Goal: Task Accomplishment & Management: Use online tool/utility

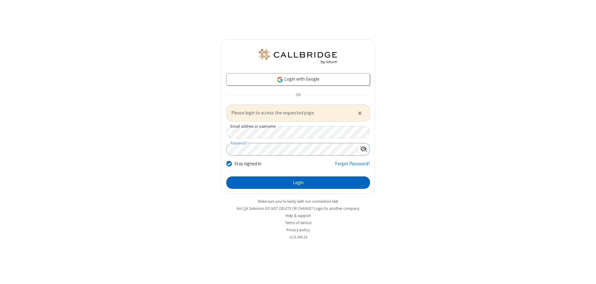
click at [298, 182] on button "Login" at bounding box center [298, 182] width 144 height 12
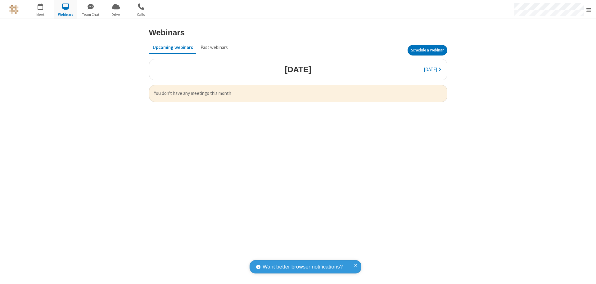
click at [427, 50] on button "Schedule a Webinar" at bounding box center [427, 50] width 40 height 11
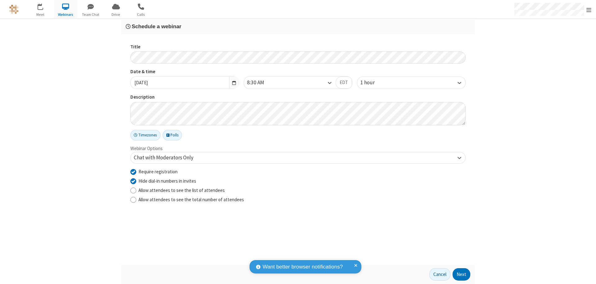
click at [133, 172] on input "Require registration" at bounding box center [133, 171] width 6 height 7
checkbox input "false"
click at [461, 274] on button "Next" at bounding box center [461, 274] width 18 height 12
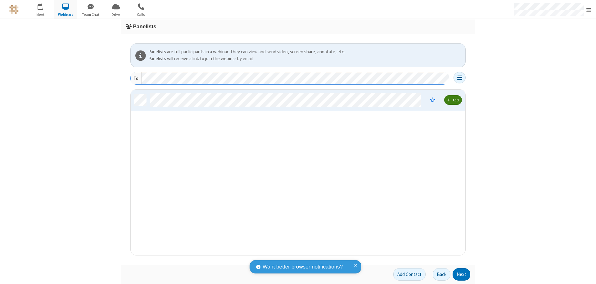
scroll to position [161, 330]
click at [461, 274] on button "Next" at bounding box center [461, 274] width 18 height 12
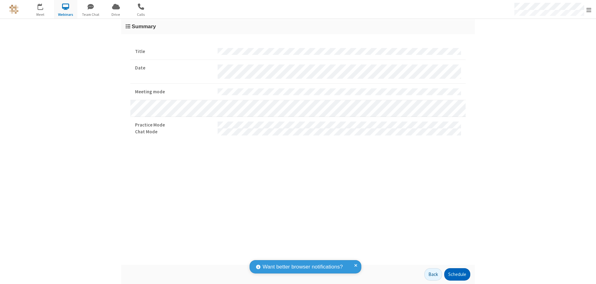
click at [457, 274] on button "Schedule" at bounding box center [457, 274] width 26 height 12
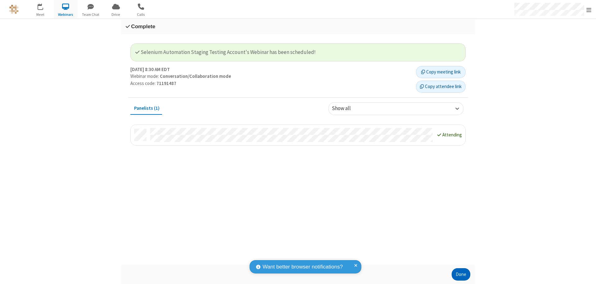
click at [461, 274] on button "Done" at bounding box center [460, 274] width 19 height 12
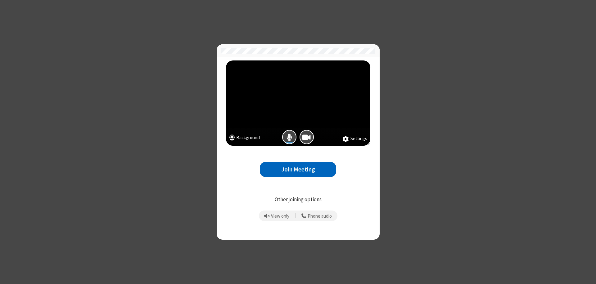
click at [298, 169] on button "Join Meeting" at bounding box center [298, 169] width 76 height 15
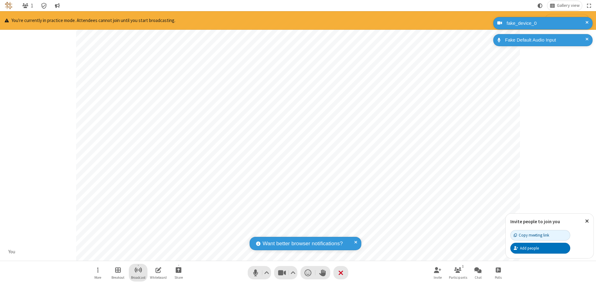
click at [138, 270] on span "Start broadcast" at bounding box center [138, 270] width 8 height 8
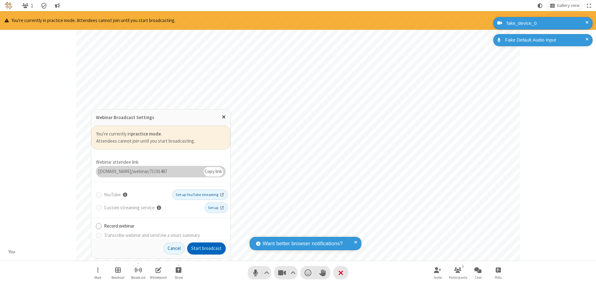
click at [206, 248] on button "Start broadcast" at bounding box center [206, 249] width 38 height 12
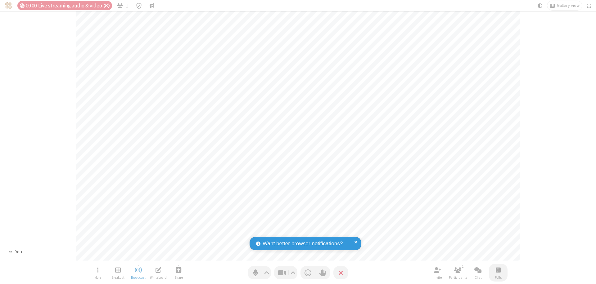
click at [498, 270] on span "Open poll" at bounding box center [497, 270] width 5 height 8
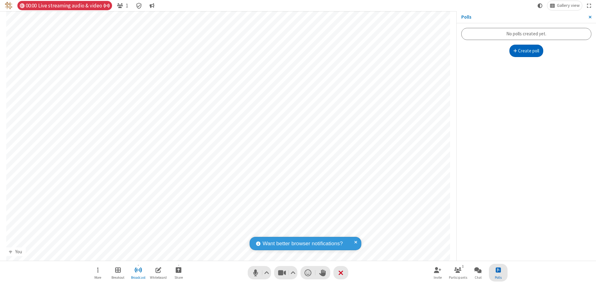
click at [526, 51] on button "Create poll" at bounding box center [526, 51] width 34 height 12
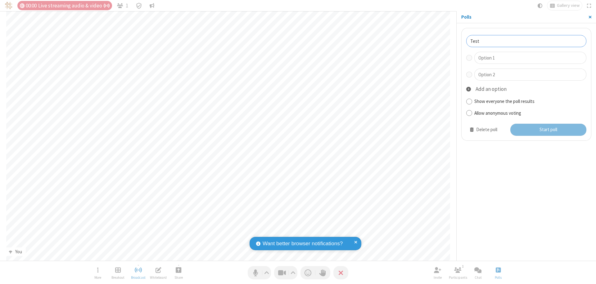
type input "Test"
type input "Yes"
type input "No"
click at [547, 130] on button "Start poll" at bounding box center [548, 130] width 76 height 12
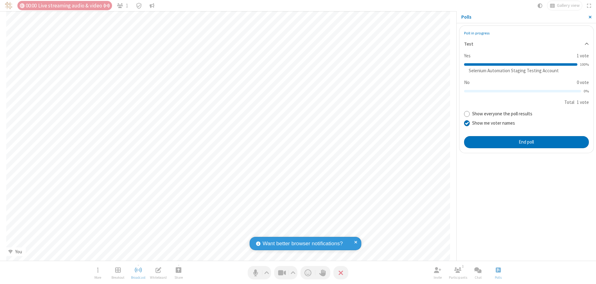
click at [589, 17] on span "Close sidebar" at bounding box center [589, 17] width 3 height 5
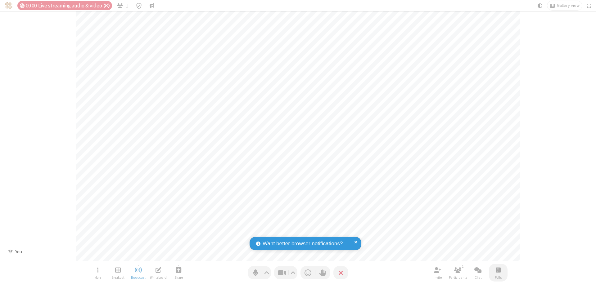
click at [498, 270] on span "Open poll" at bounding box center [497, 270] width 5 height 8
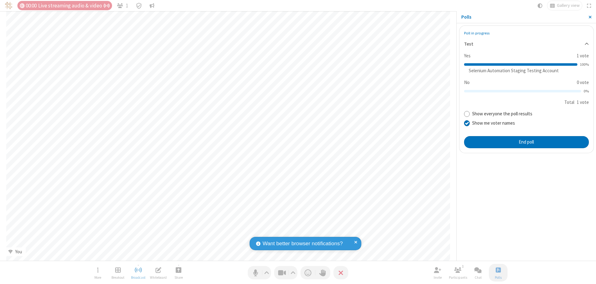
click at [526, 142] on button "End poll" at bounding box center [526, 142] width 125 height 12
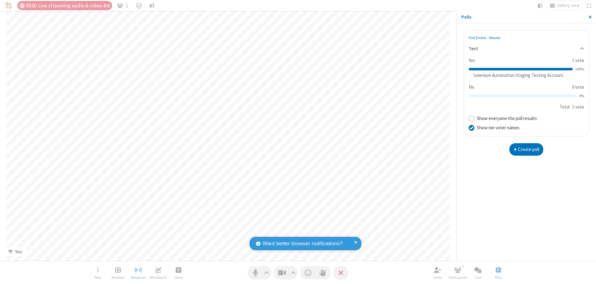
click at [589, 17] on span "Close sidebar" at bounding box center [589, 17] width 3 height 5
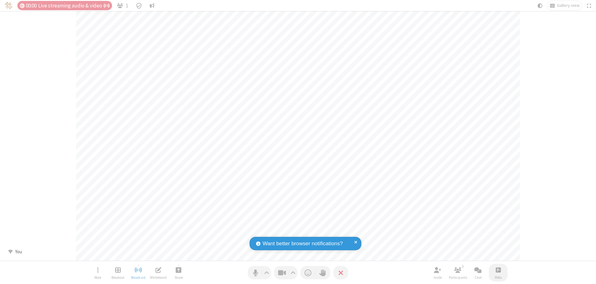
click at [498, 270] on span "Open poll" at bounding box center [497, 270] width 5 height 8
